Goal: Transaction & Acquisition: Purchase product/service

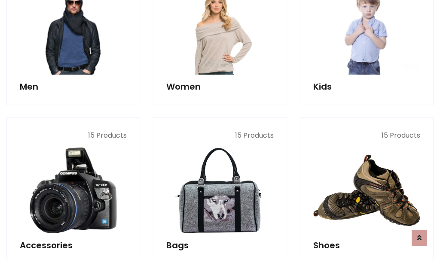
scroll to position [287, 0]
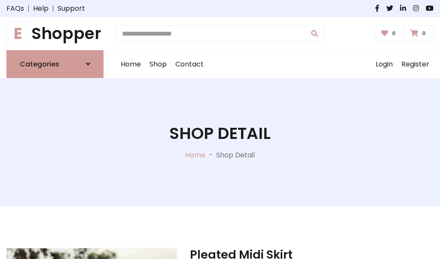
click at [55, 34] on h1 "E Shopper" at bounding box center [54, 33] width 97 height 19
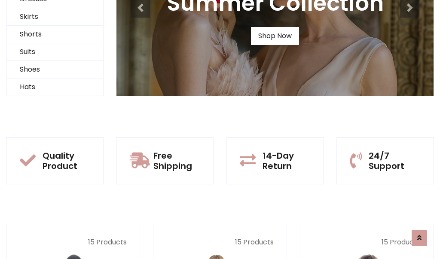
scroll to position [83, 0]
